Goal: Task Accomplishment & Management: Use online tool/utility

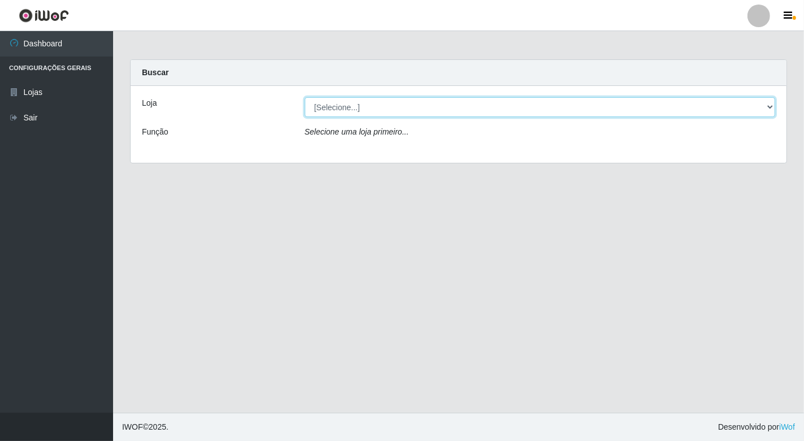
click at [770, 106] on select "[Selecione...] Nordestão - [GEOGRAPHIC_DATA]" at bounding box center [540, 107] width 471 height 20
select select "454"
click at [305, 97] on select "[Selecione...] Nordestão - [GEOGRAPHIC_DATA]" at bounding box center [540, 107] width 471 height 20
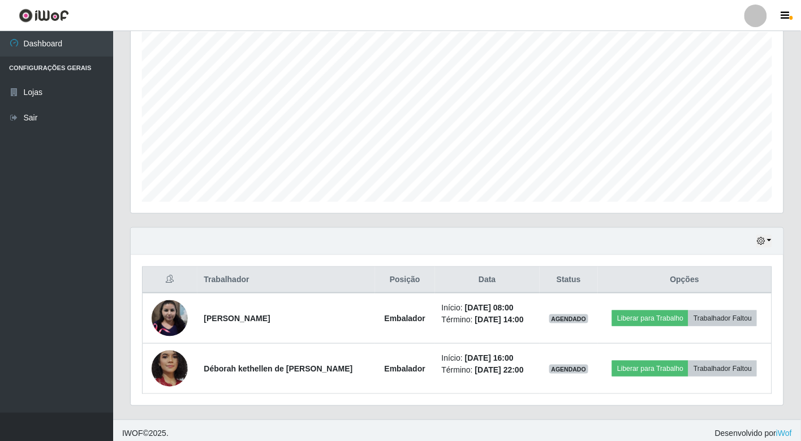
scroll to position [210, 0]
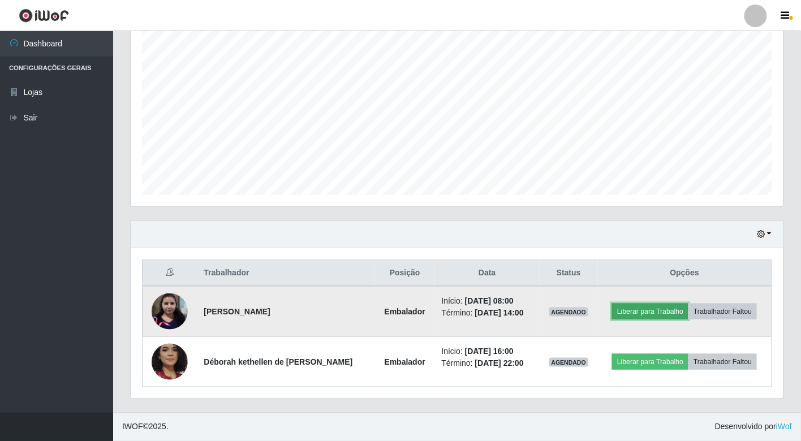
click at [644, 312] on button "Liberar para Trabalho" at bounding box center [650, 312] width 76 height 16
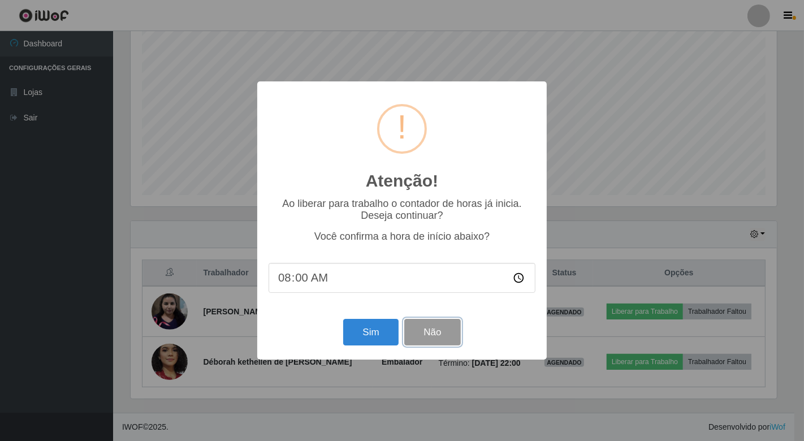
click at [447, 334] on button "Não" at bounding box center [432, 332] width 56 height 27
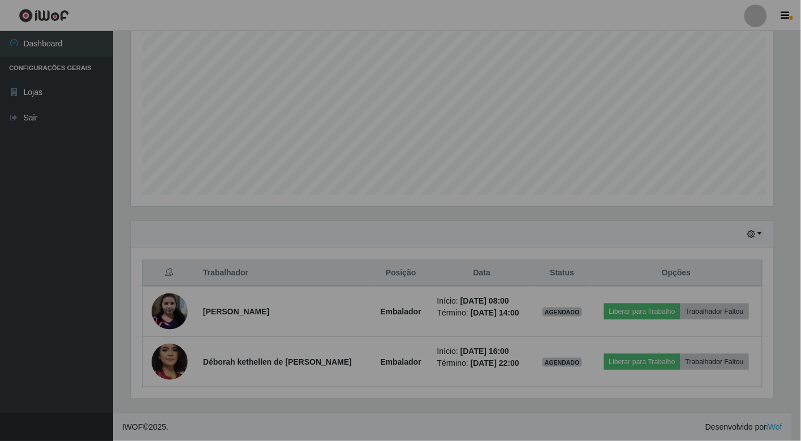
scroll to position [234, 653]
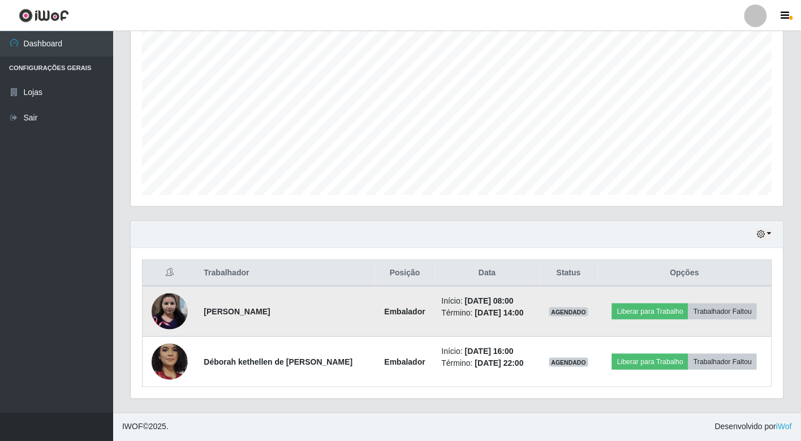
click at [164, 300] on img at bounding box center [170, 312] width 36 height 36
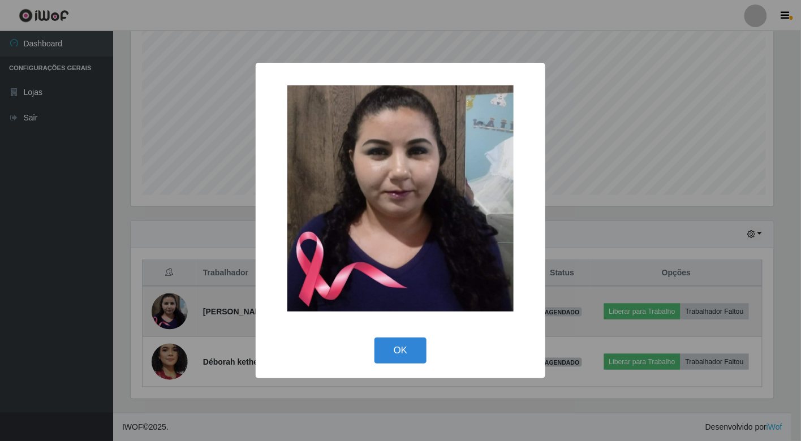
scroll to position [234, 646]
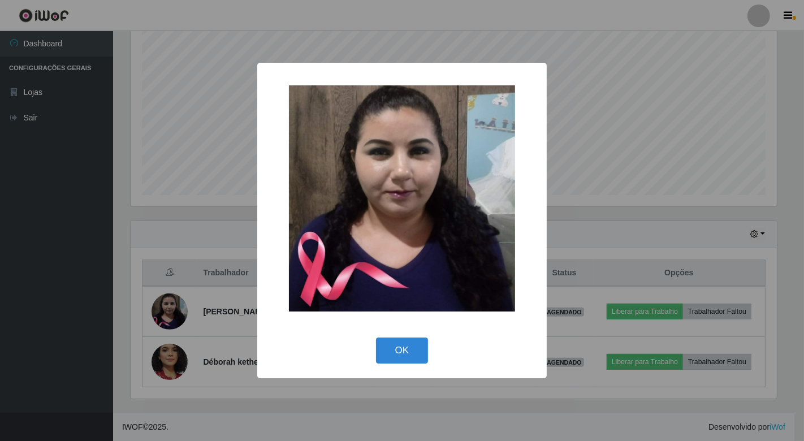
click at [353, 235] on img at bounding box center [402, 198] width 226 height 226
click at [386, 348] on button "OK" at bounding box center [402, 351] width 53 height 27
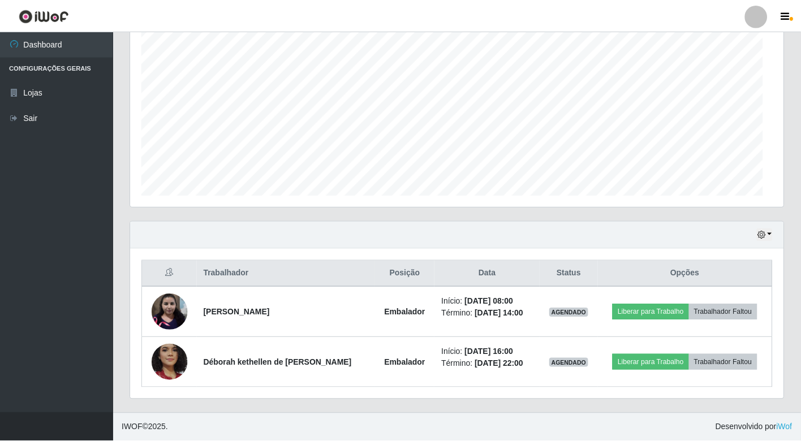
scroll to position [234, 653]
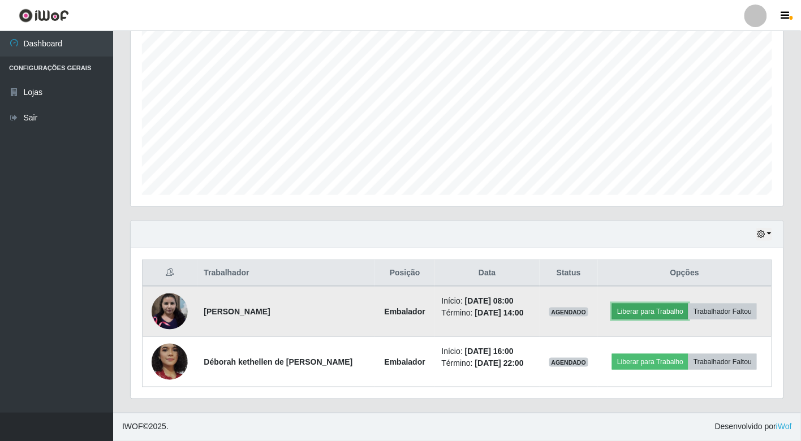
click at [637, 307] on button "Liberar para Trabalho" at bounding box center [650, 312] width 76 height 16
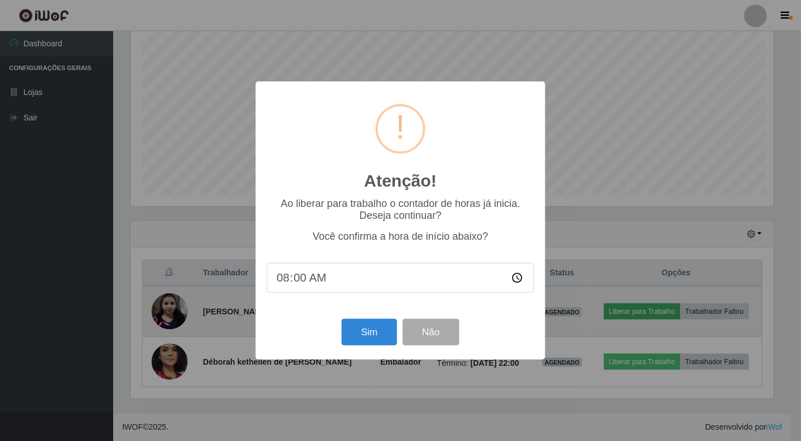
scroll to position [234, 646]
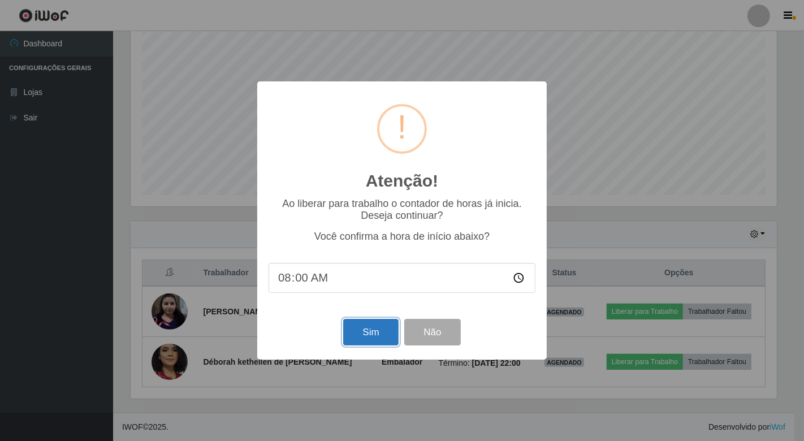
click at [365, 330] on button "Sim" at bounding box center [370, 332] width 55 height 27
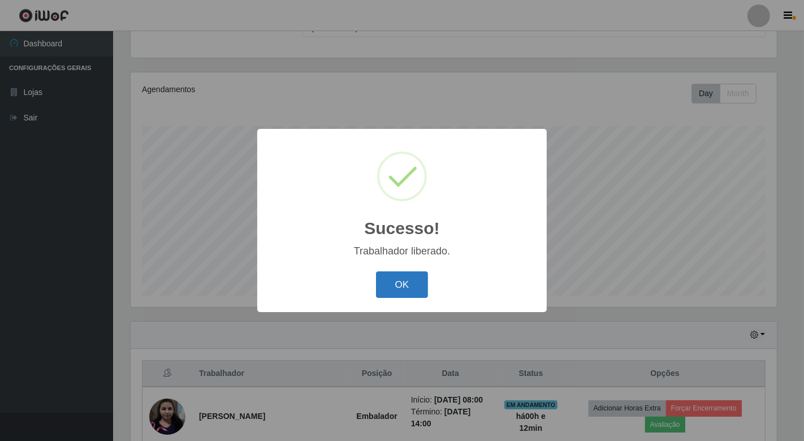
click at [383, 279] on button "OK" at bounding box center [402, 285] width 53 height 27
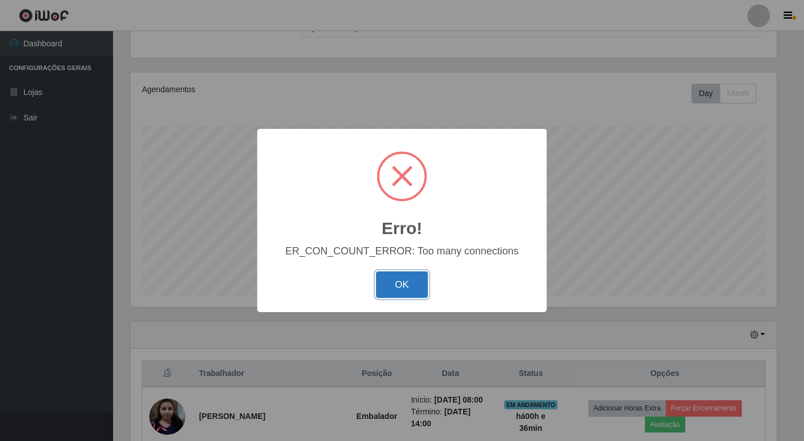
click at [408, 281] on button "OK" at bounding box center [402, 285] width 53 height 27
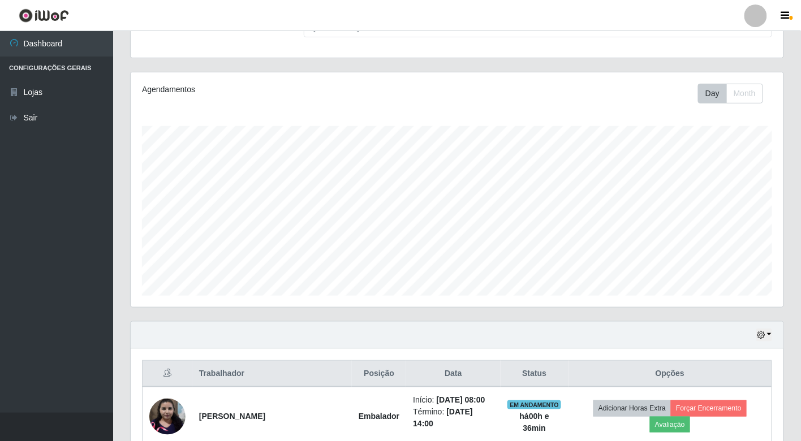
scroll to position [227, 0]
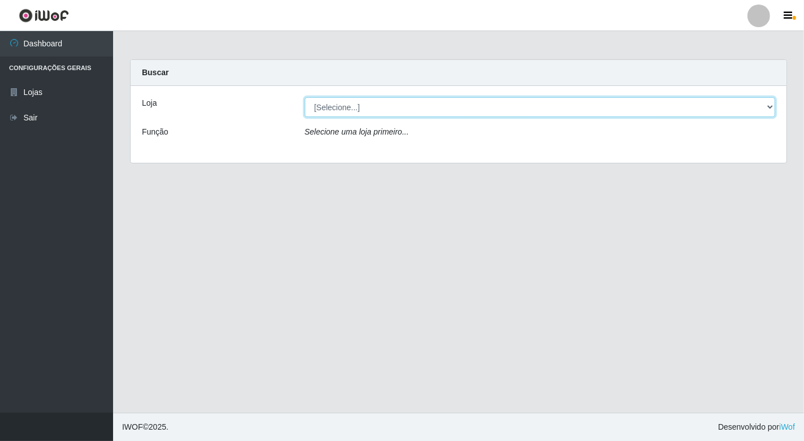
click at [770, 104] on select "[Selecione...] Nordestão - [GEOGRAPHIC_DATA]" at bounding box center [540, 107] width 471 height 20
select select "454"
click at [305, 97] on select "[Selecione...] Nordestão - [GEOGRAPHIC_DATA]" at bounding box center [540, 107] width 471 height 20
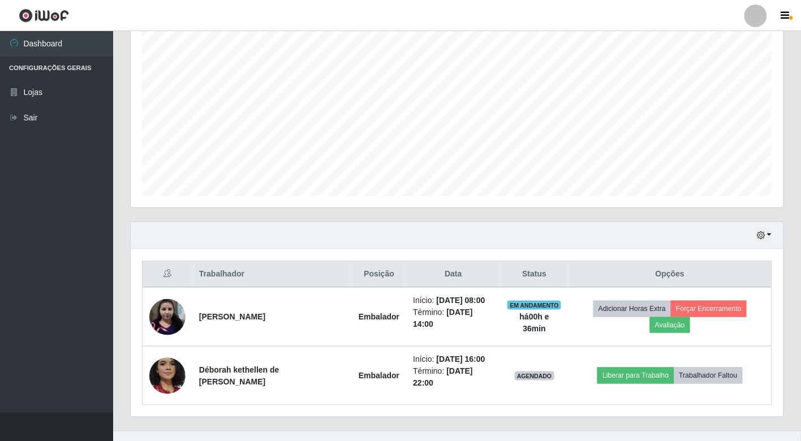
scroll to position [227, 0]
